Goal: Information Seeking & Learning: Check status

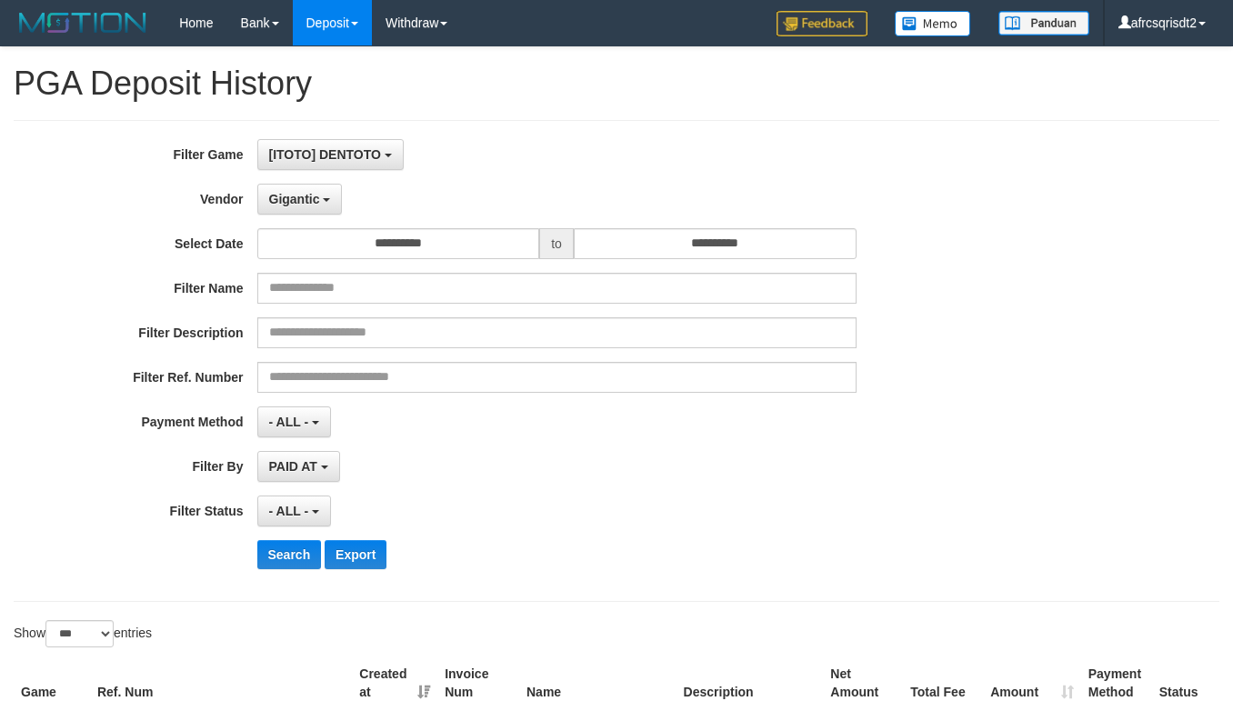
select select "**********"
select select "***"
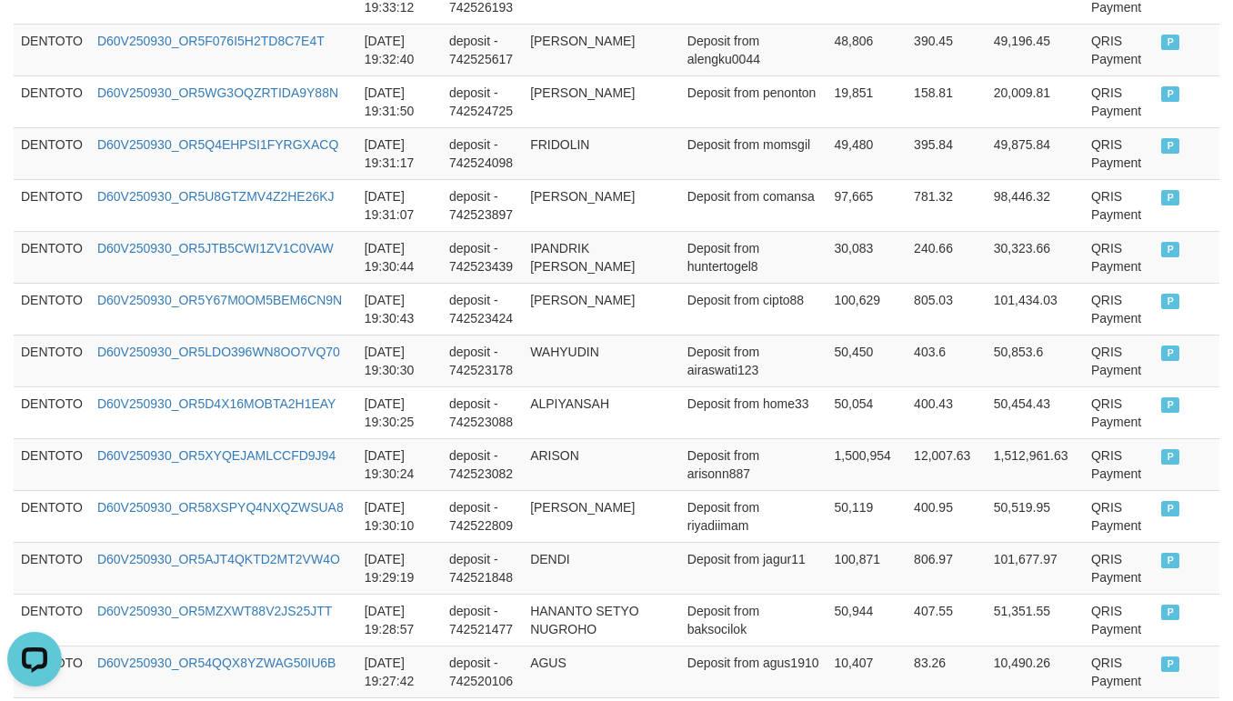
scroll to position [5451, 0]
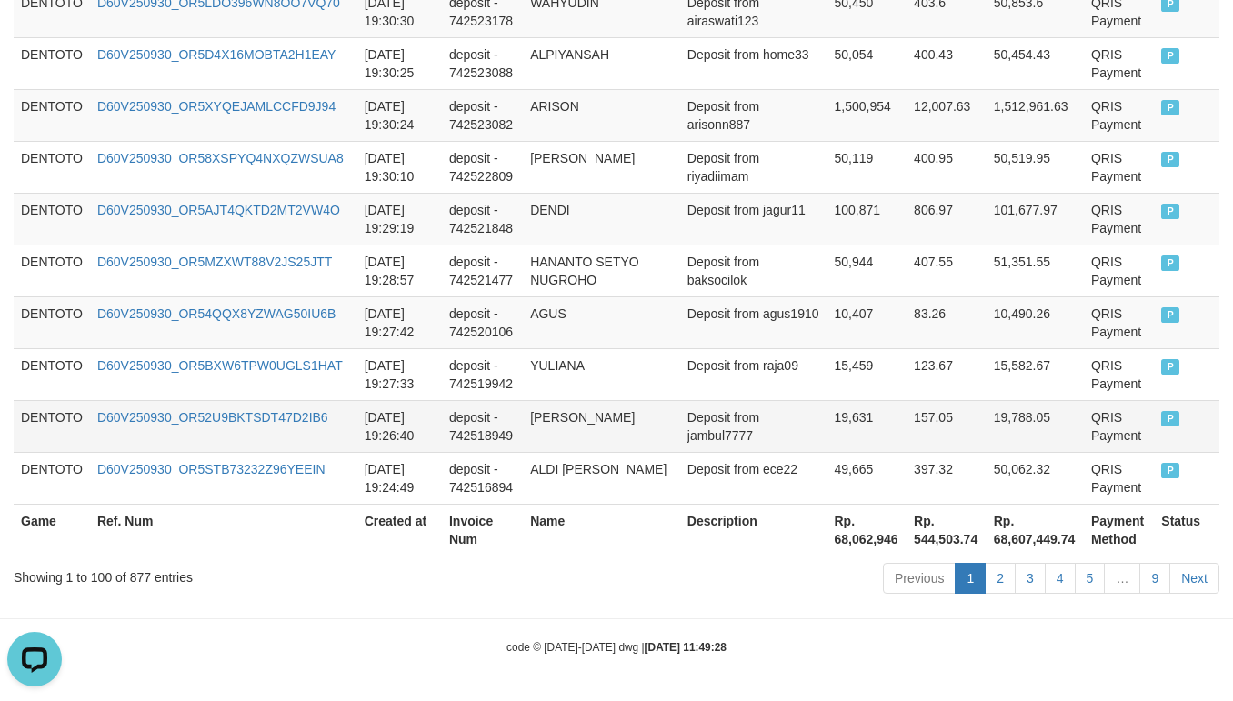
click at [702, 431] on td "Deposit from jambul7777" at bounding box center [753, 426] width 147 height 52
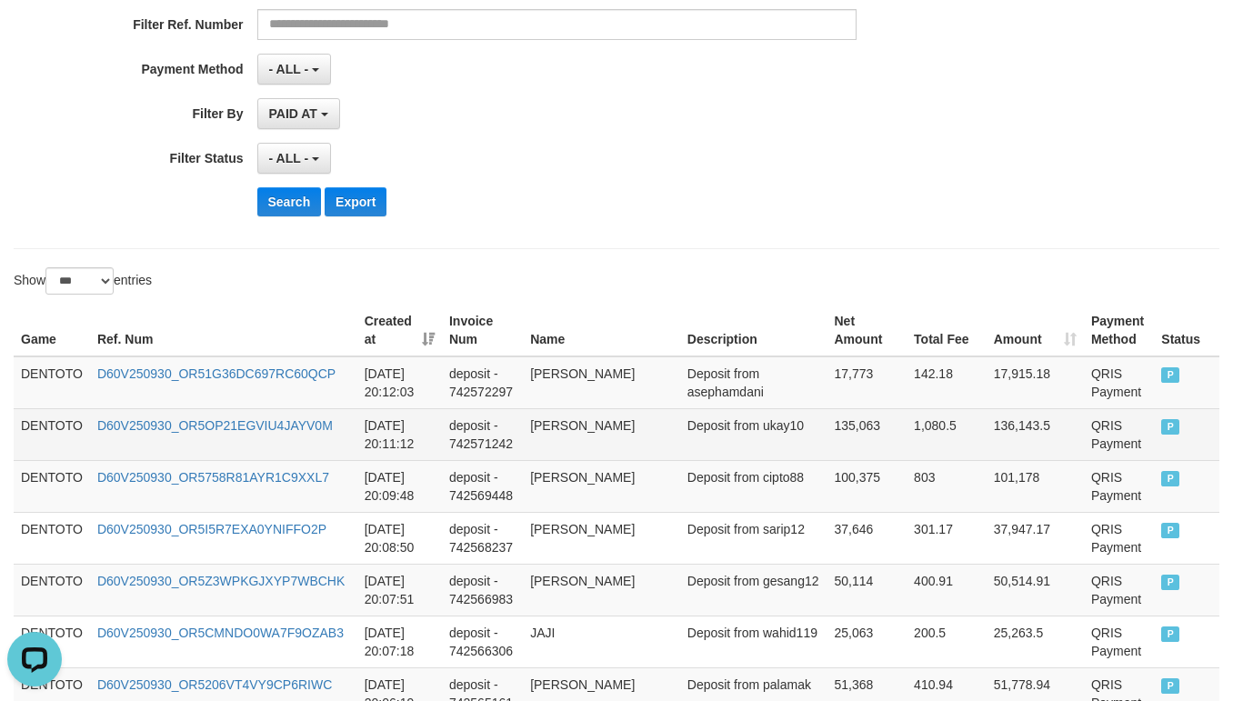
scroll to position [454, 0]
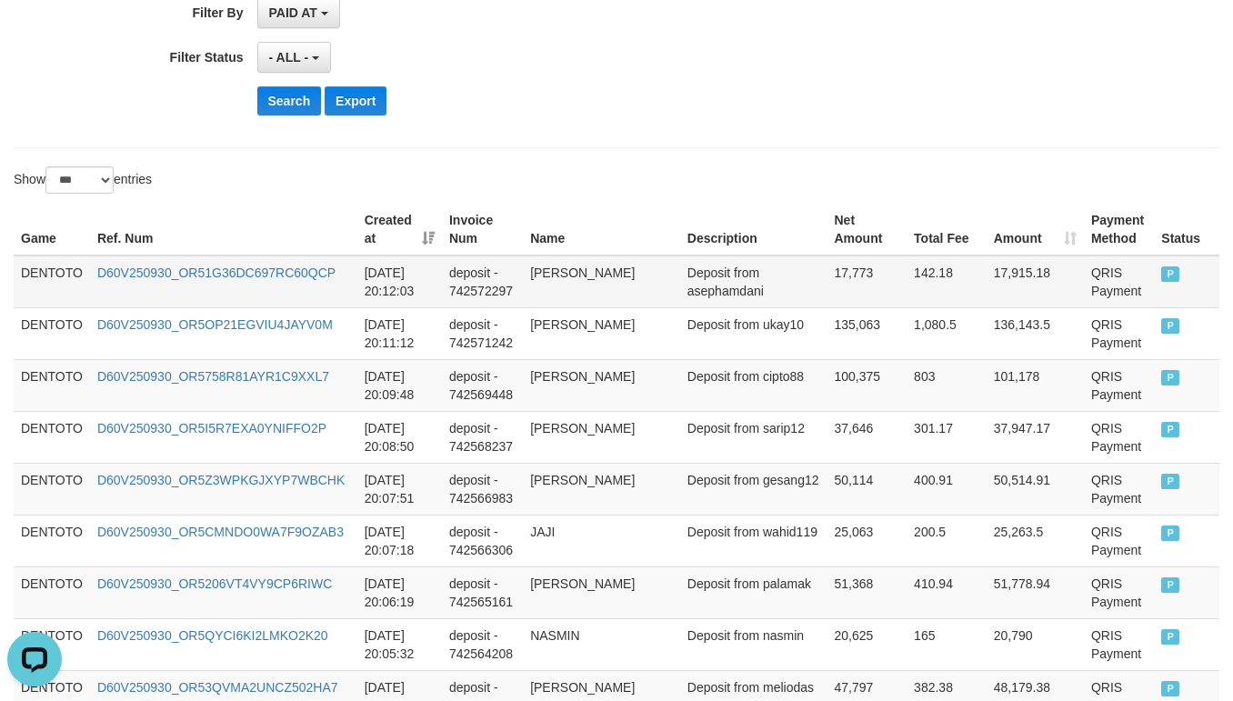
click at [33, 294] on td "DENTOTO" at bounding box center [52, 281] width 76 height 53
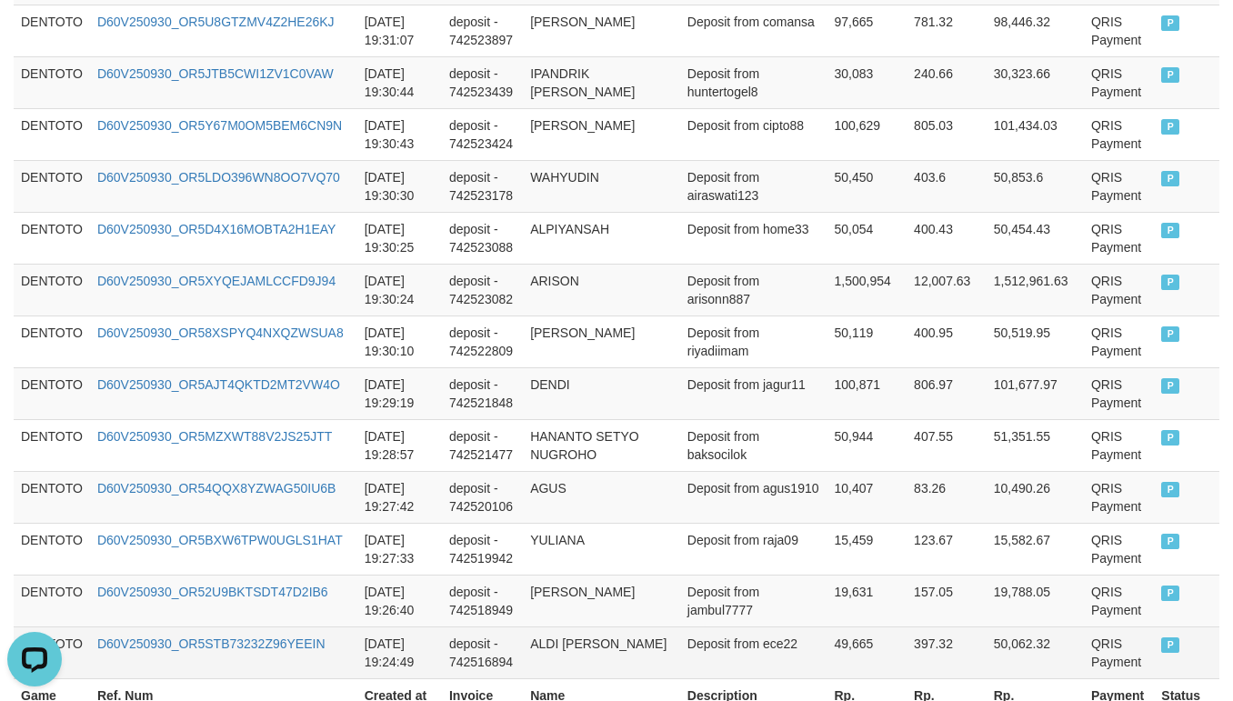
scroll to position [5451, 0]
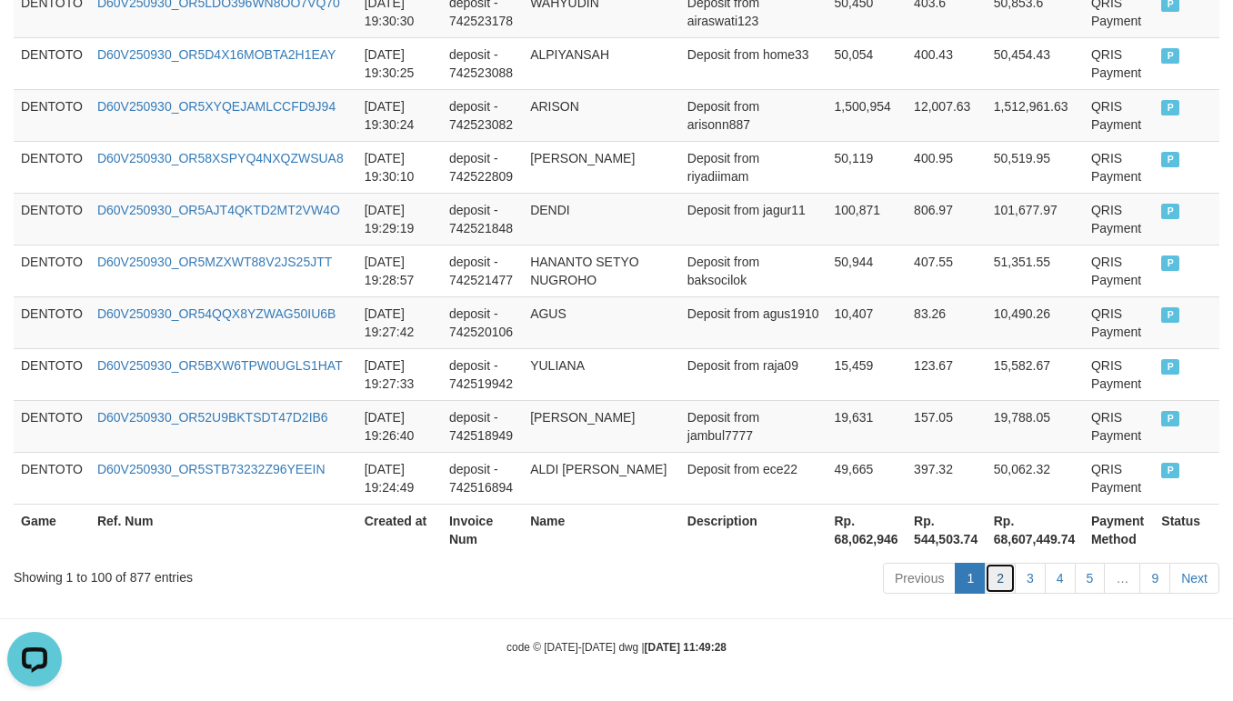
click at [1002, 573] on link "2" at bounding box center [999, 578] width 31 height 31
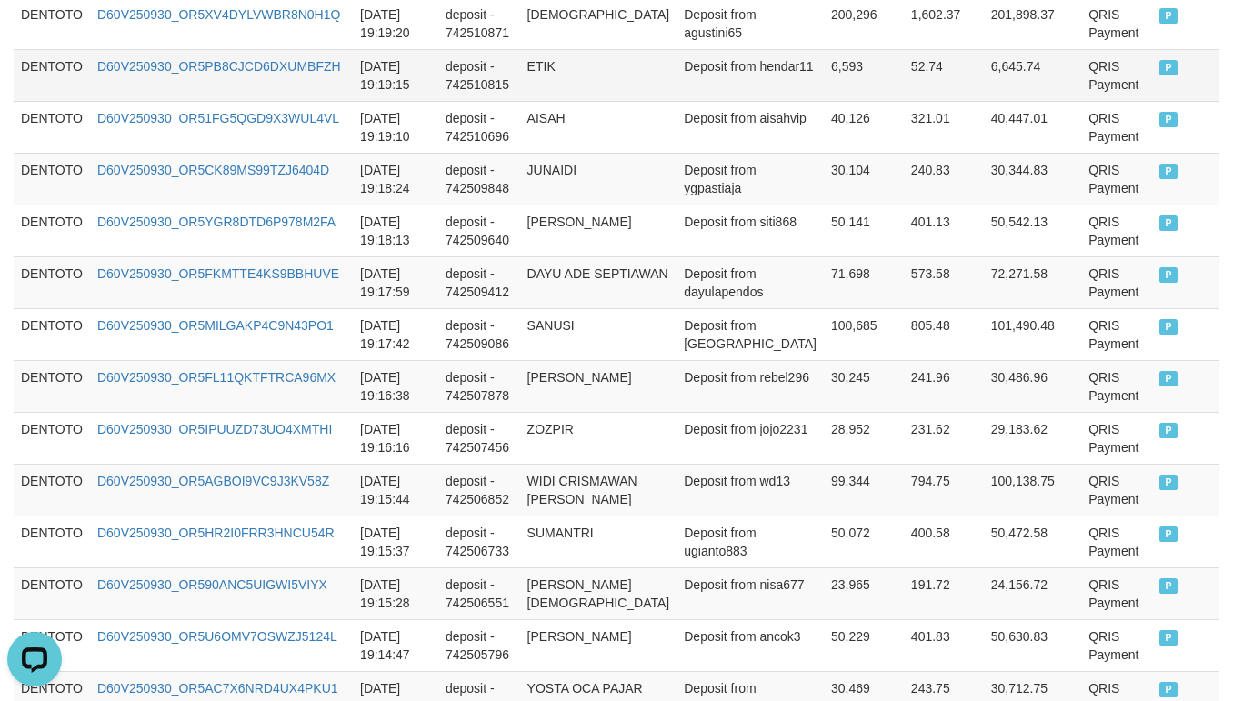
scroll to position [1396, 0]
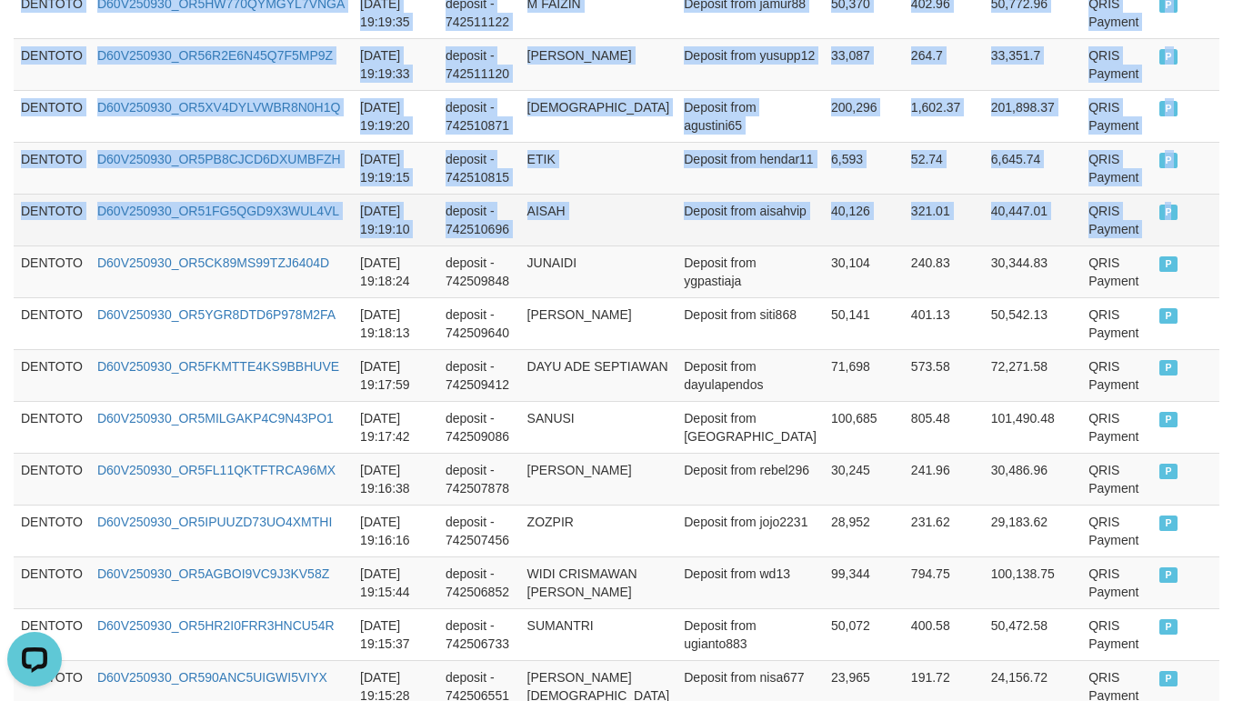
click at [1152, 241] on td "P" at bounding box center [1185, 220] width 67 height 52
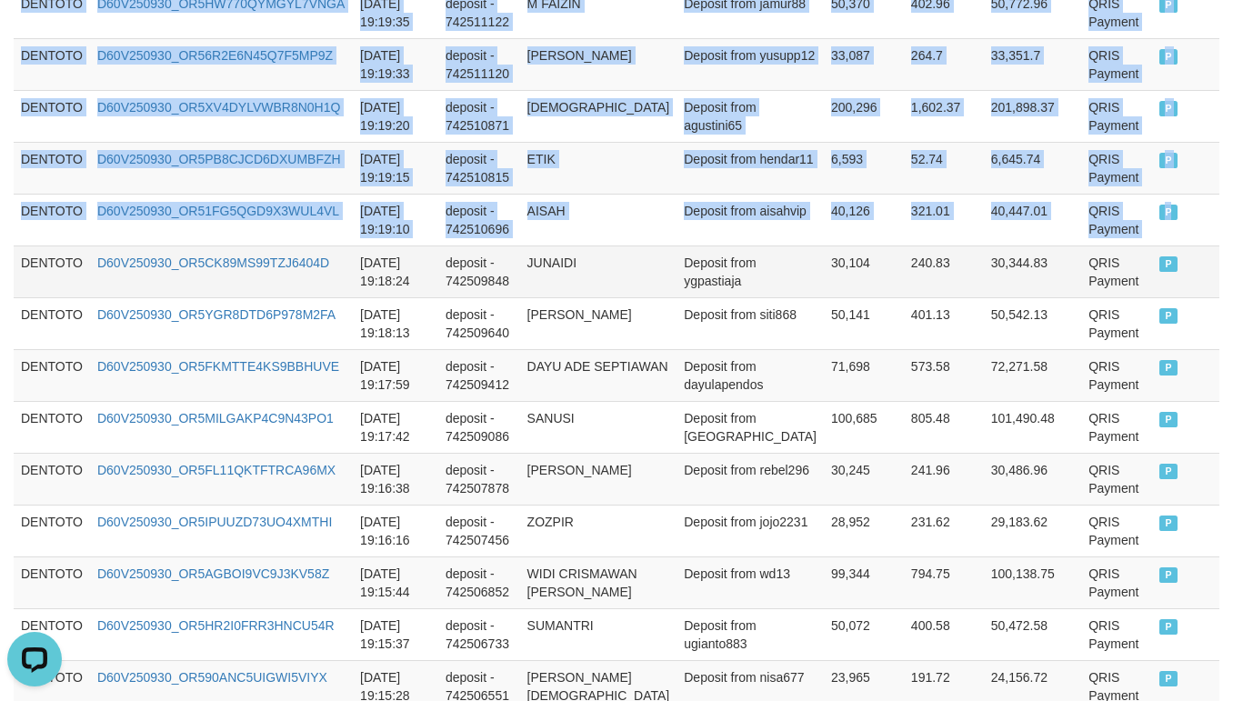
copy tbody "DENTOTO D60V250930_OR5N5K0YDWB5Q01XIFR [DATE] 19:24:30 deposit - 742516523 [PER…"
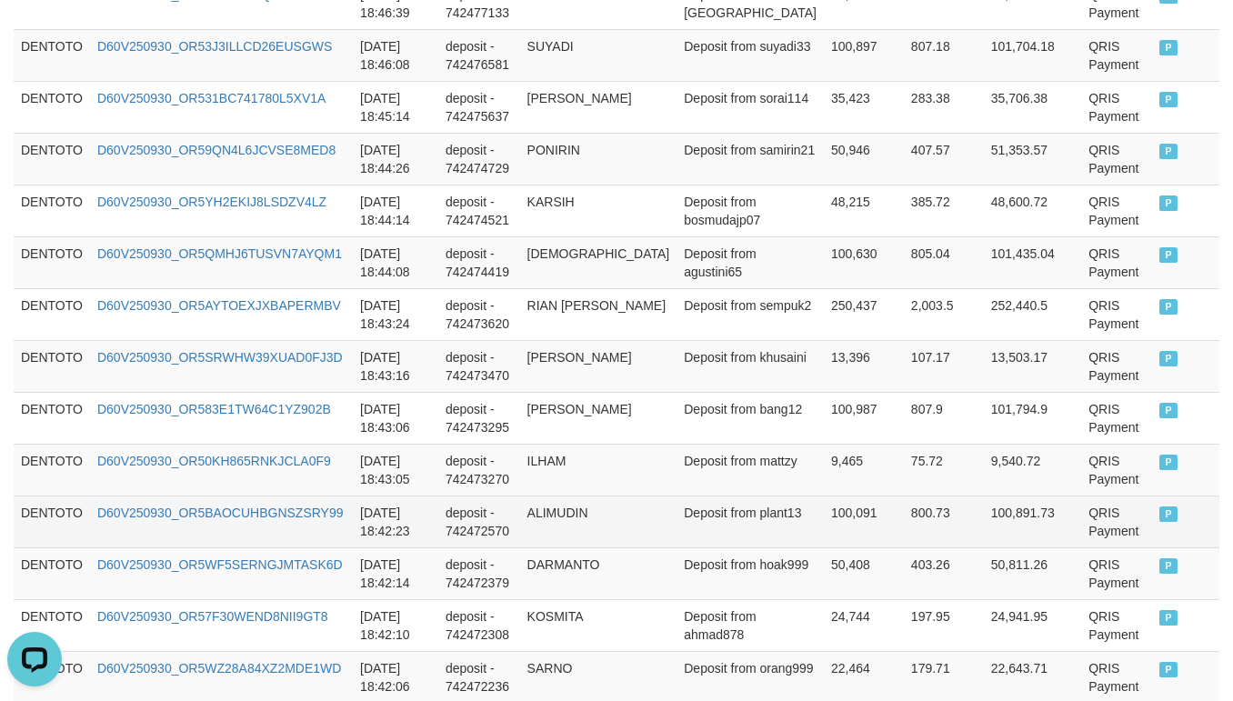
scroll to position [5486, 0]
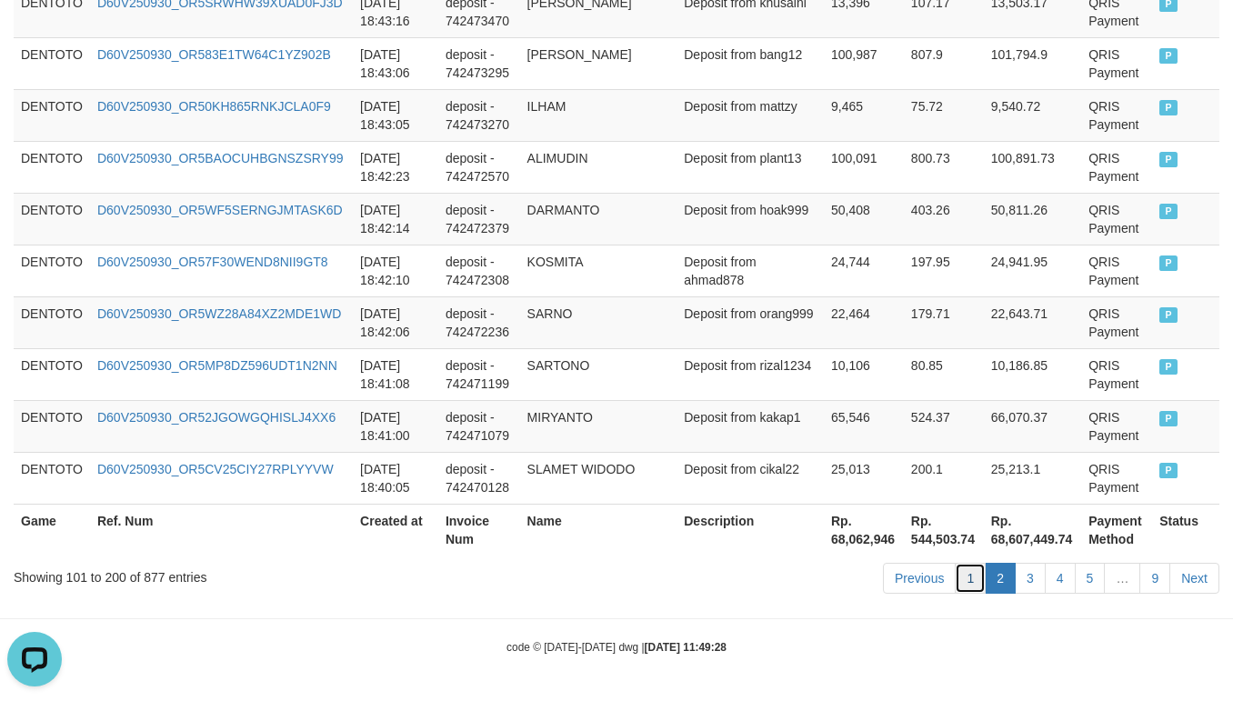
click at [954, 586] on link "1" at bounding box center [969, 578] width 31 height 31
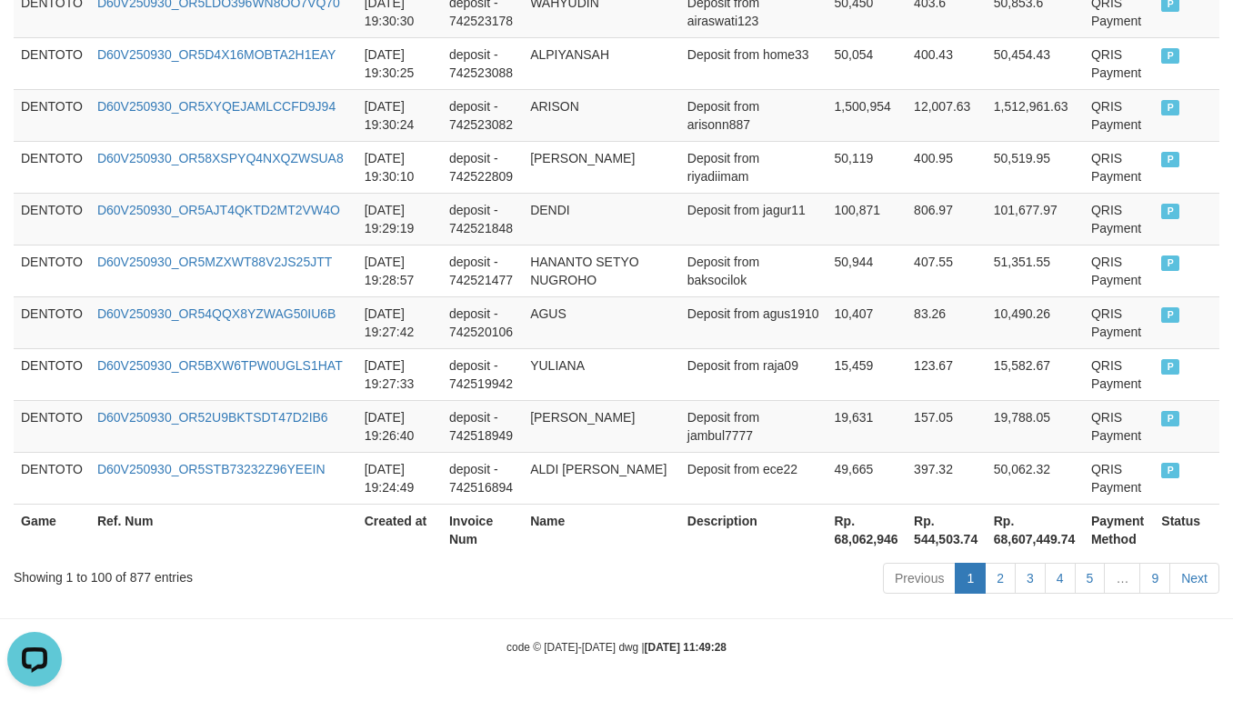
scroll to position [5449, 0]
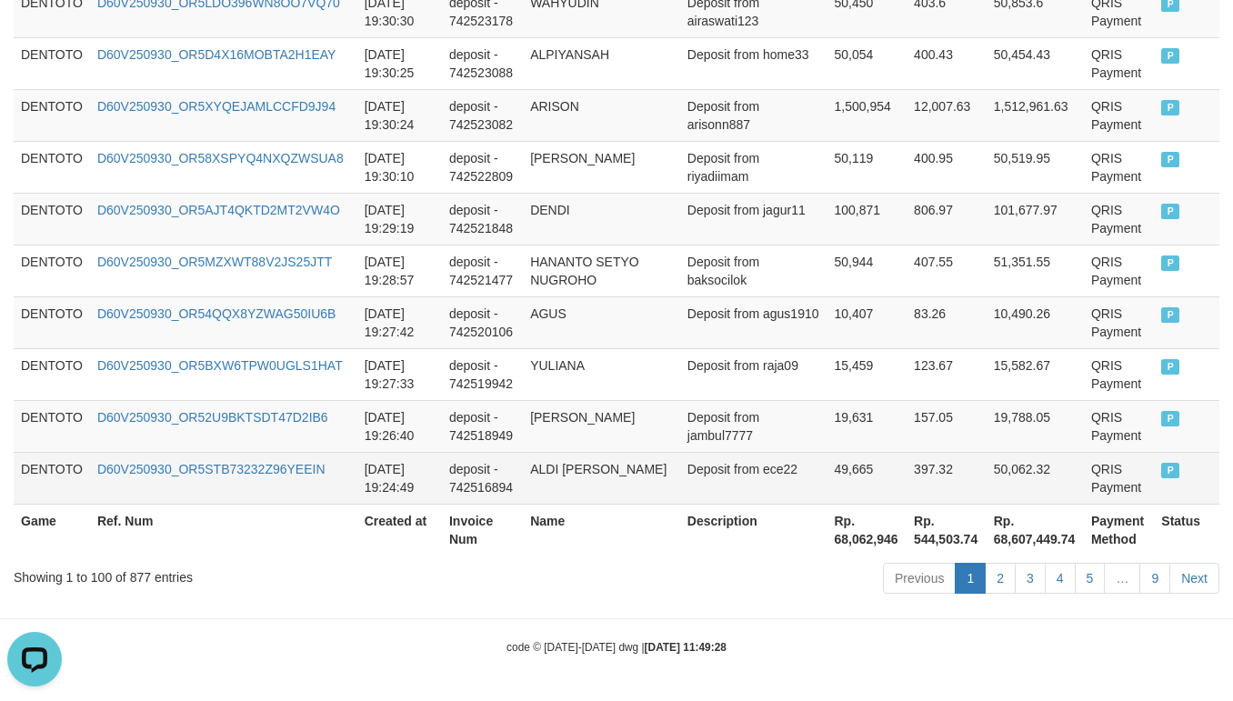
click at [1153, 483] on td "P" at bounding box center [1185, 478] width 65 height 52
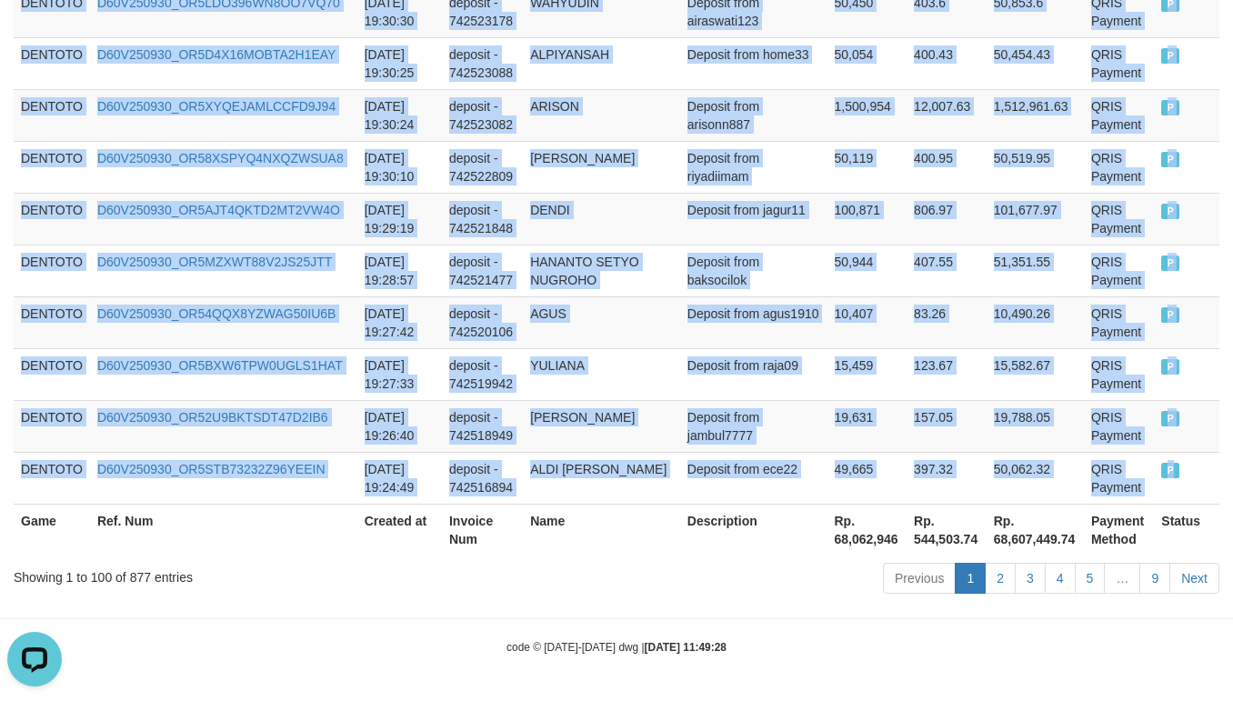
copy tbody "DENTOTO D60V250930_OR51G36DC697RC60QCP 2025-09-30 20:12:03 deposit - 742572297 …"
click at [535, 328] on td "AGUS" at bounding box center [601, 322] width 157 height 52
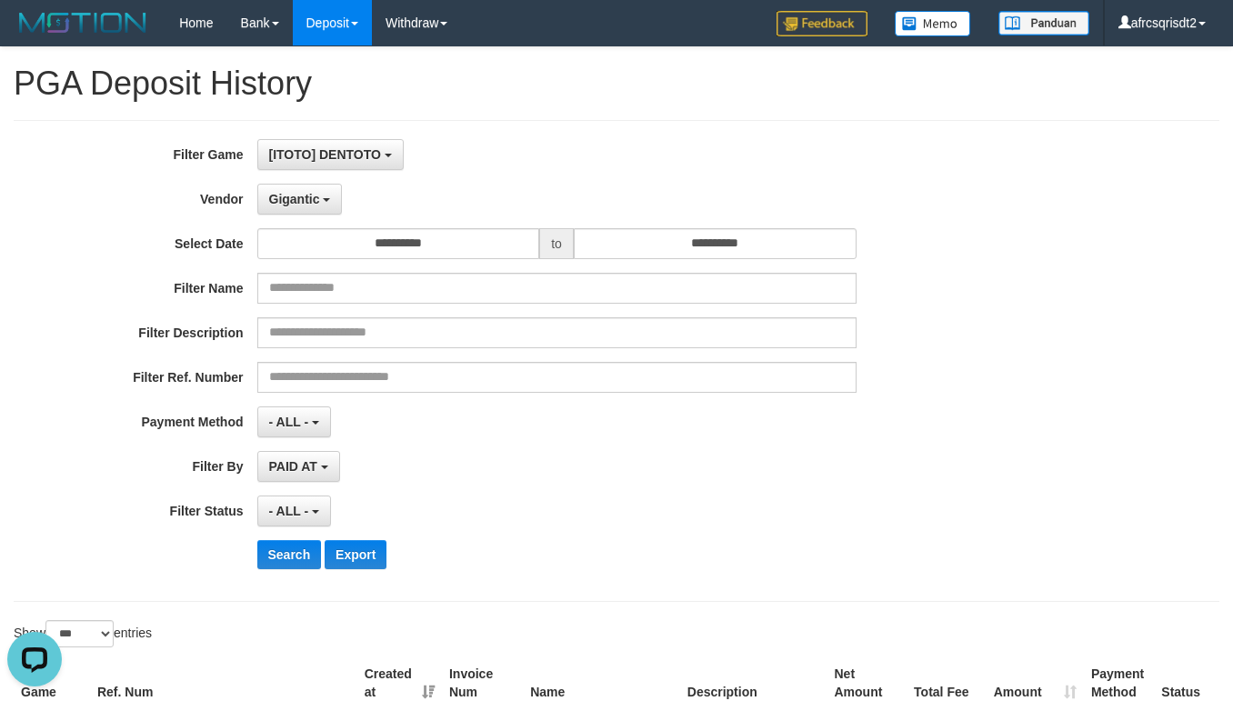
scroll to position [454, 0]
select select "**********"
select select "***"
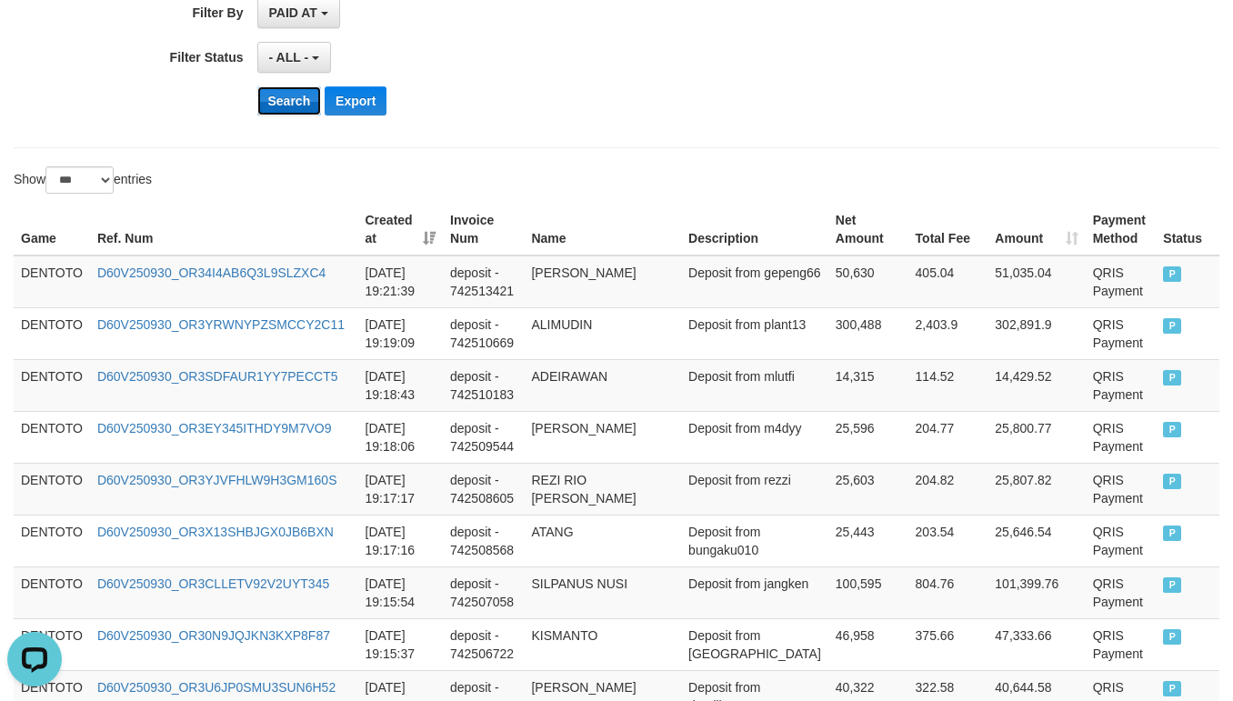
drag, startPoint x: 0, startPoint y: 0, endPoint x: 297, endPoint y: 118, distance: 319.9
click at [294, 112] on button "Search" at bounding box center [289, 100] width 65 height 29
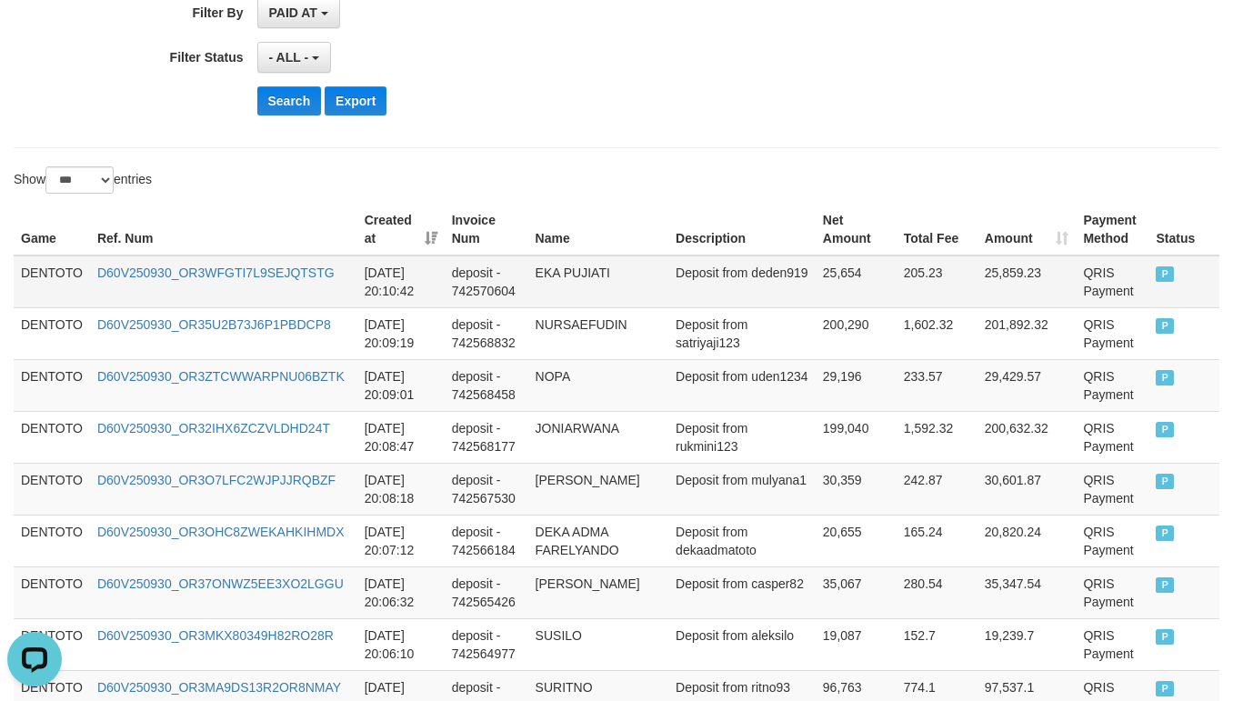
click at [65, 279] on td "DENTOTO" at bounding box center [52, 281] width 76 height 53
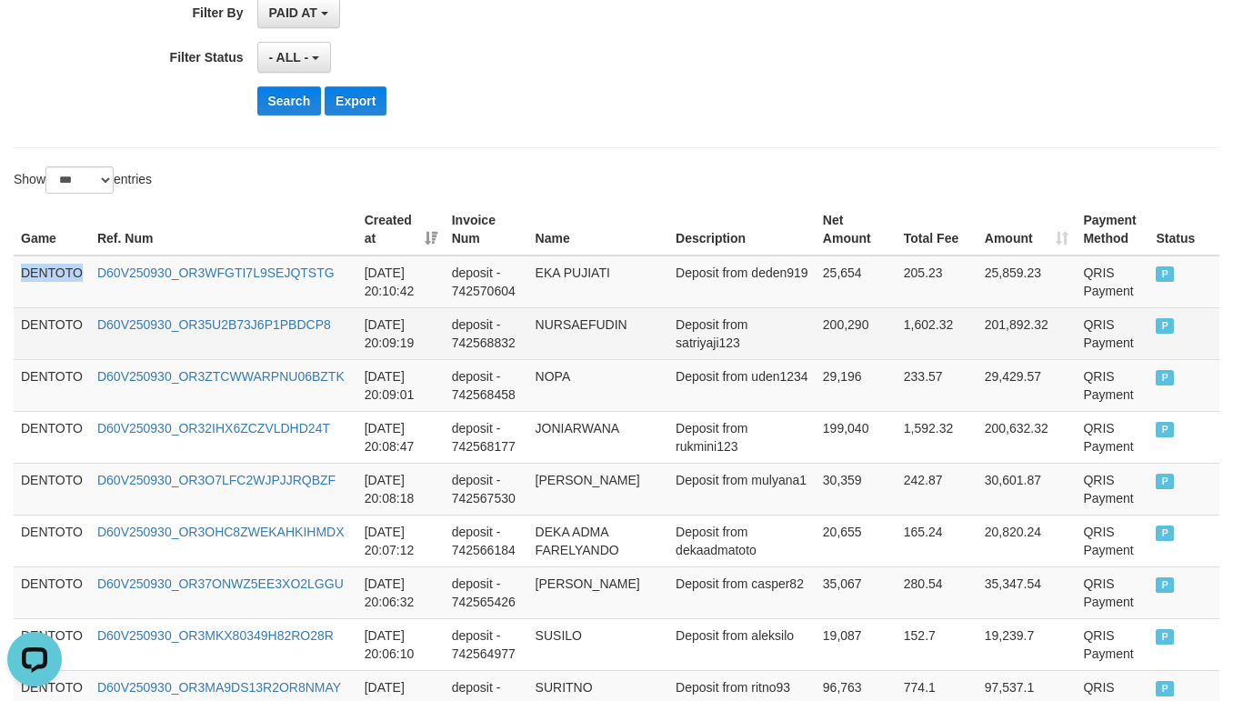
drag, startPoint x: 65, startPoint y: 279, endPoint x: 379, endPoint y: 331, distance: 317.8
click at [68, 284] on td "DENTOTO" at bounding box center [52, 281] width 76 height 53
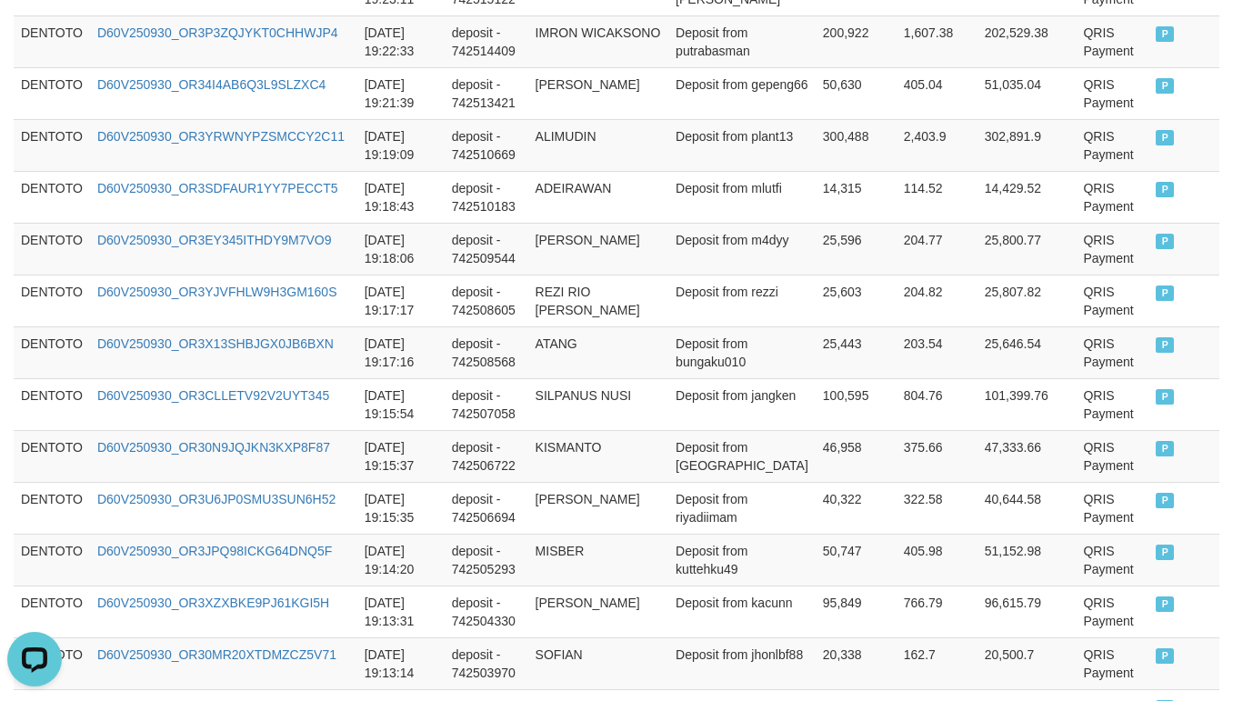
scroll to position [4088, 0]
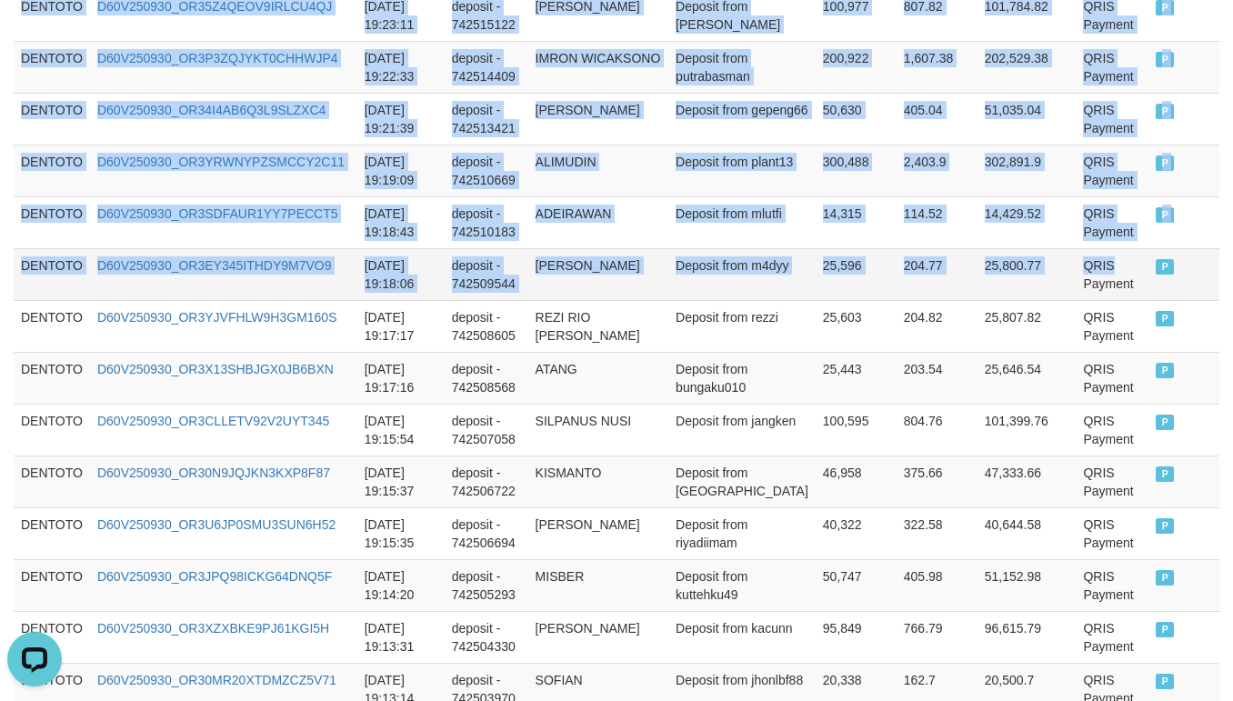
click at [1075, 282] on td "QRIS Payment" at bounding box center [1111, 274] width 73 height 52
click at [1155, 275] on span "P" at bounding box center [1164, 266] width 18 height 15
copy tbody "DENTOTO D60V250930_OR3WFGTI7L9SEJQTSTG 2025-09-30 20:10:42 deposit - 742570604 …"
click at [864, 292] on td "25,596" at bounding box center [855, 274] width 81 height 52
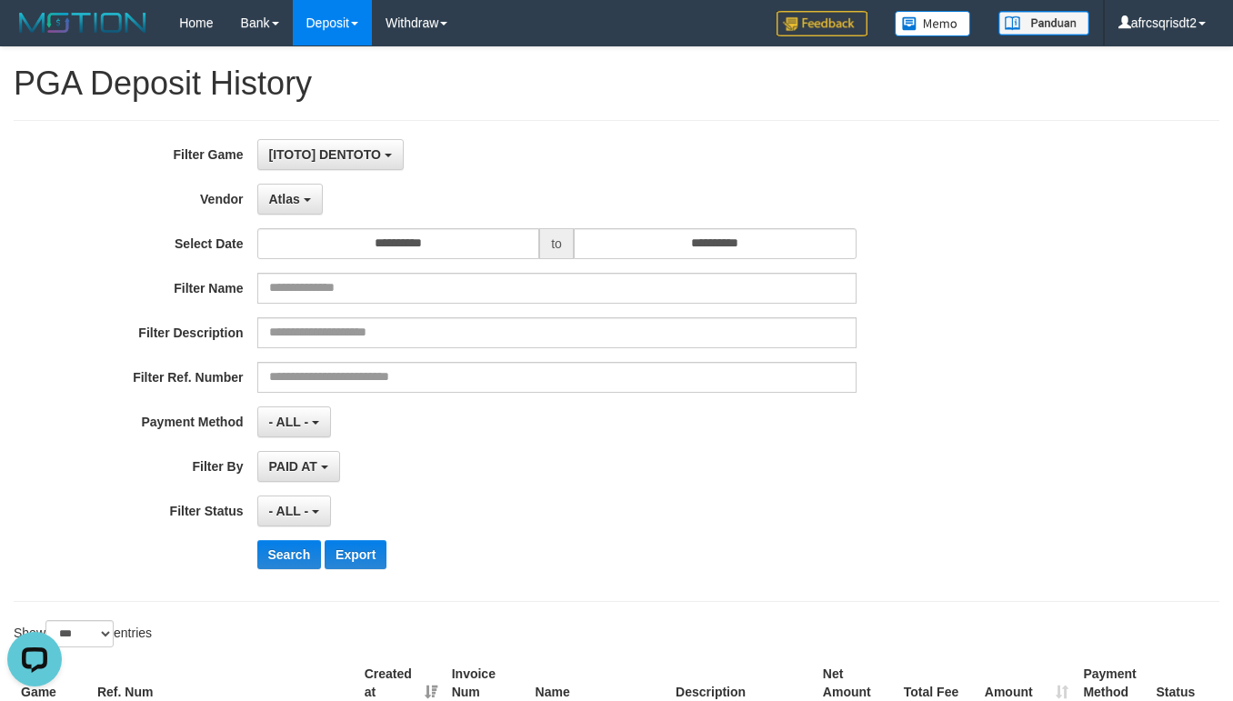
scroll to position [454, 0]
select select "**********"
select select "***"
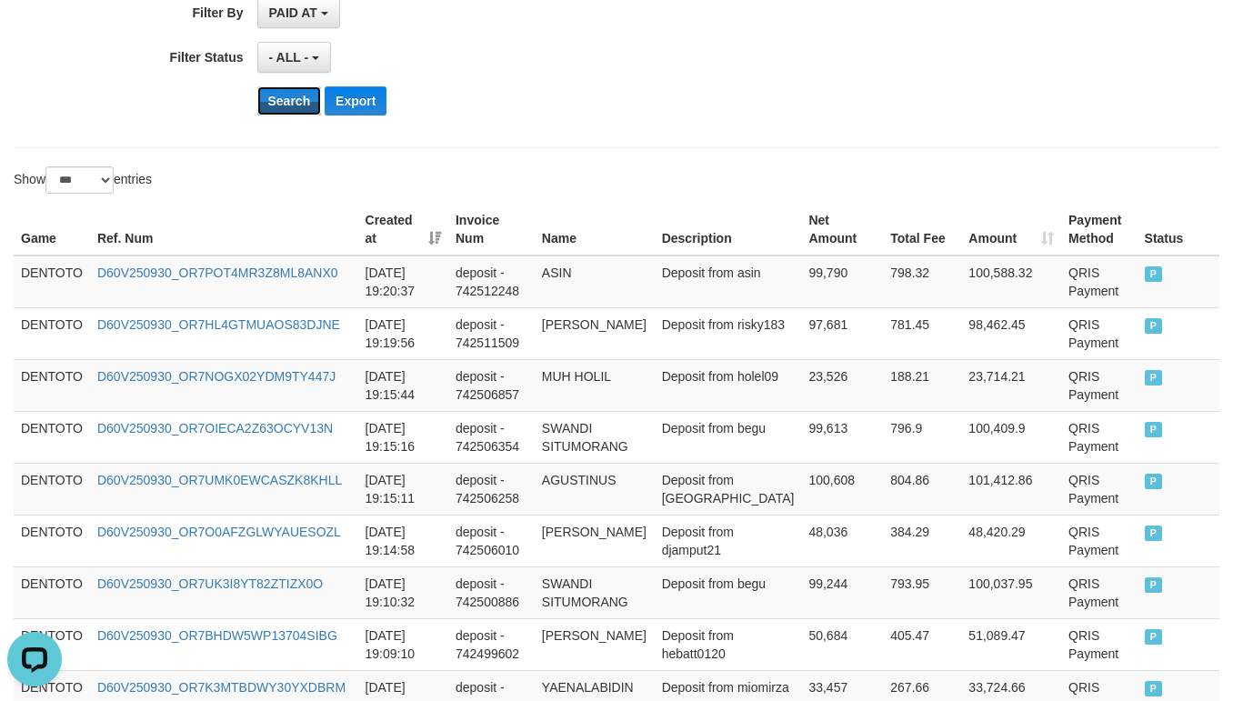
click at [286, 115] on button "Search" at bounding box center [289, 100] width 65 height 29
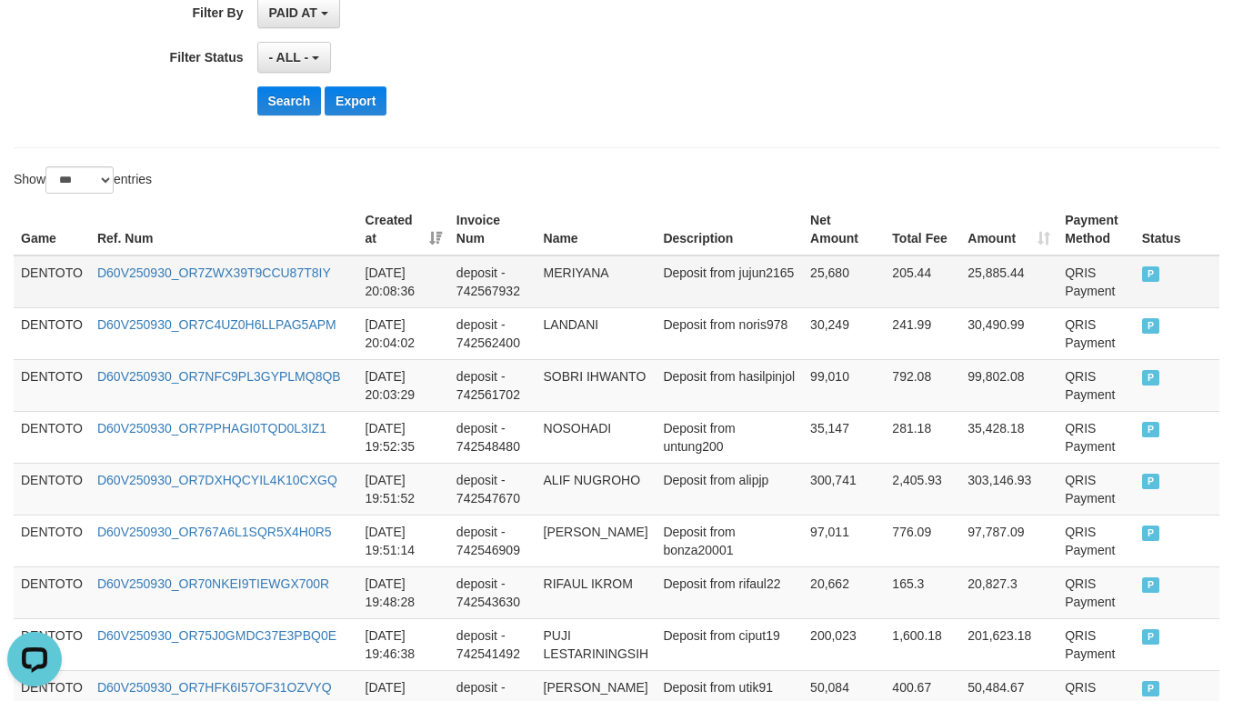
click at [50, 276] on td "DENTOTO" at bounding box center [52, 281] width 76 height 53
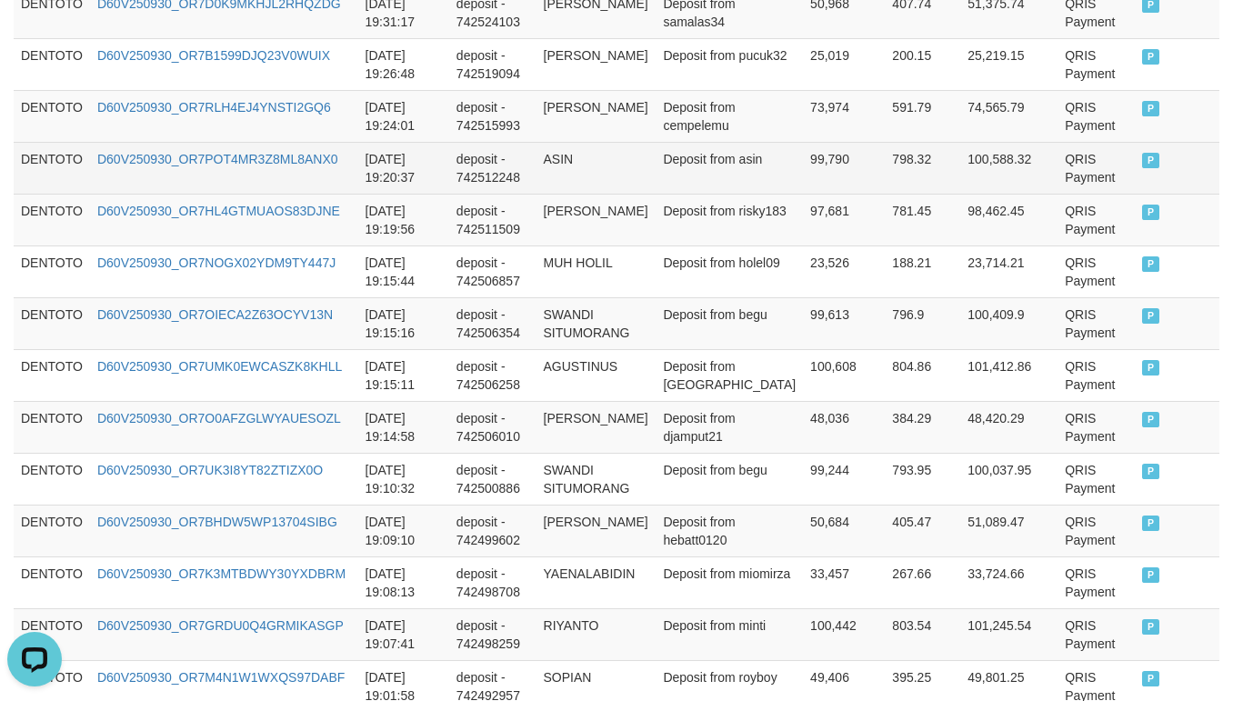
scroll to position [1363, 0]
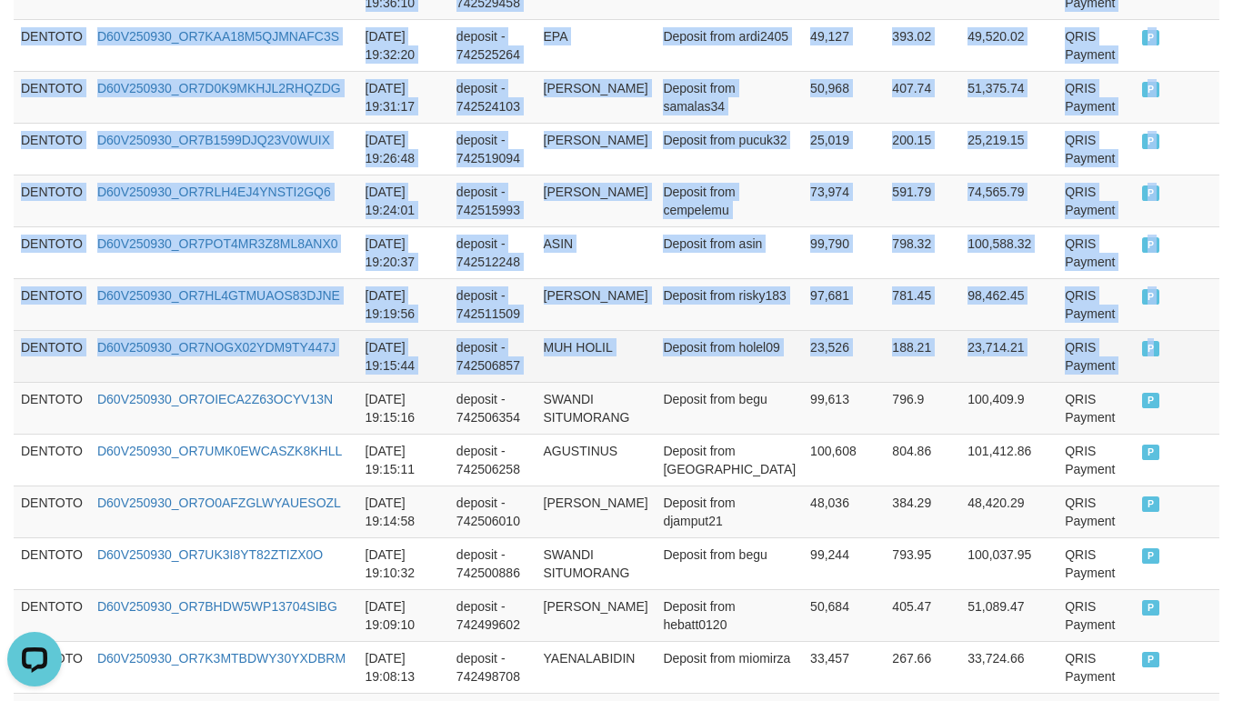
click at [1142, 356] on span "P" at bounding box center [1151, 348] width 18 height 15
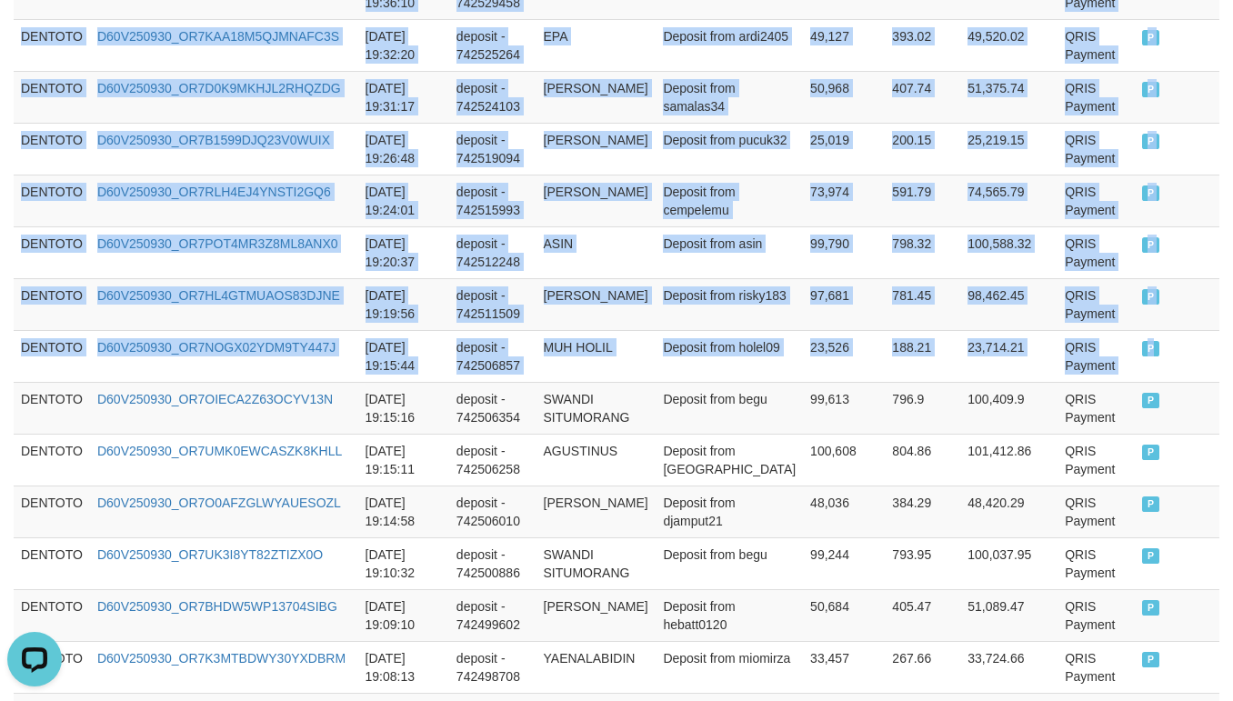
copy tbody "DENTOTO D60V250930_OR7ZWX39T9CCU87T8IY [DATE] 20:08:36 deposit - 742567932 MERI…"
click at [656, 319] on td "[PERSON_NAME]" at bounding box center [596, 304] width 120 height 52
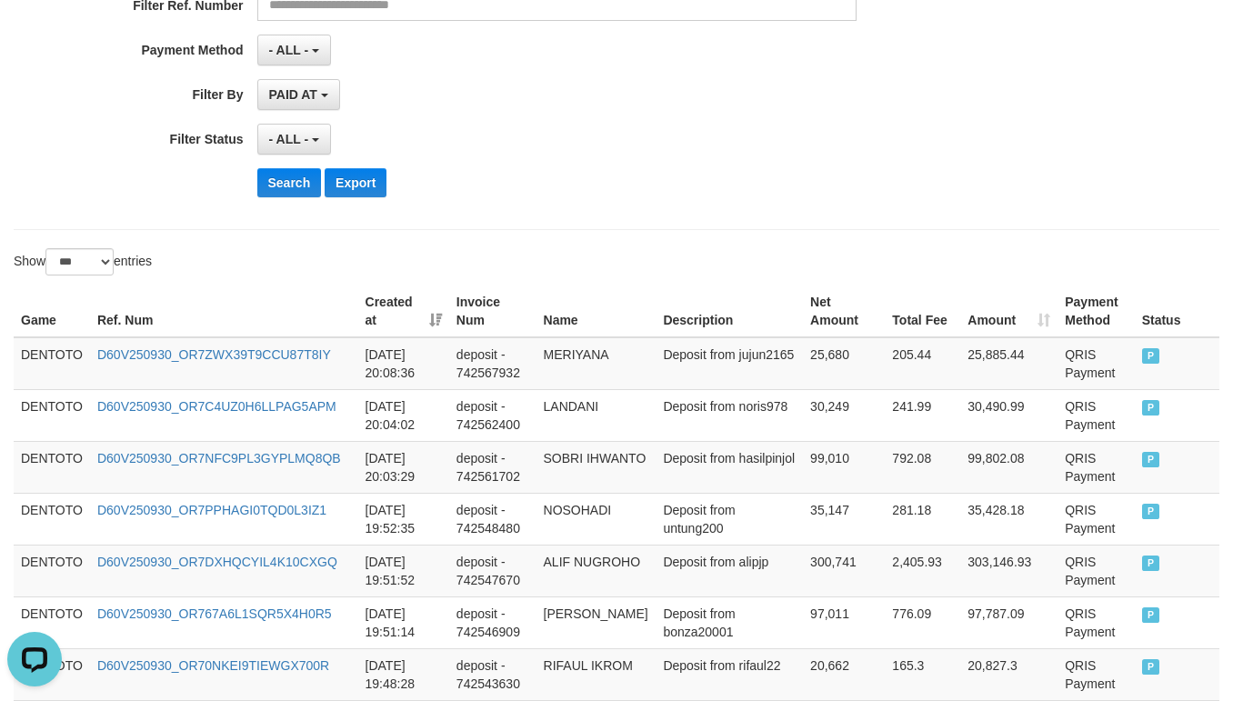
scroll to position [454, 0]
